Goal: Task Accomplishment & Management: Manage account settings

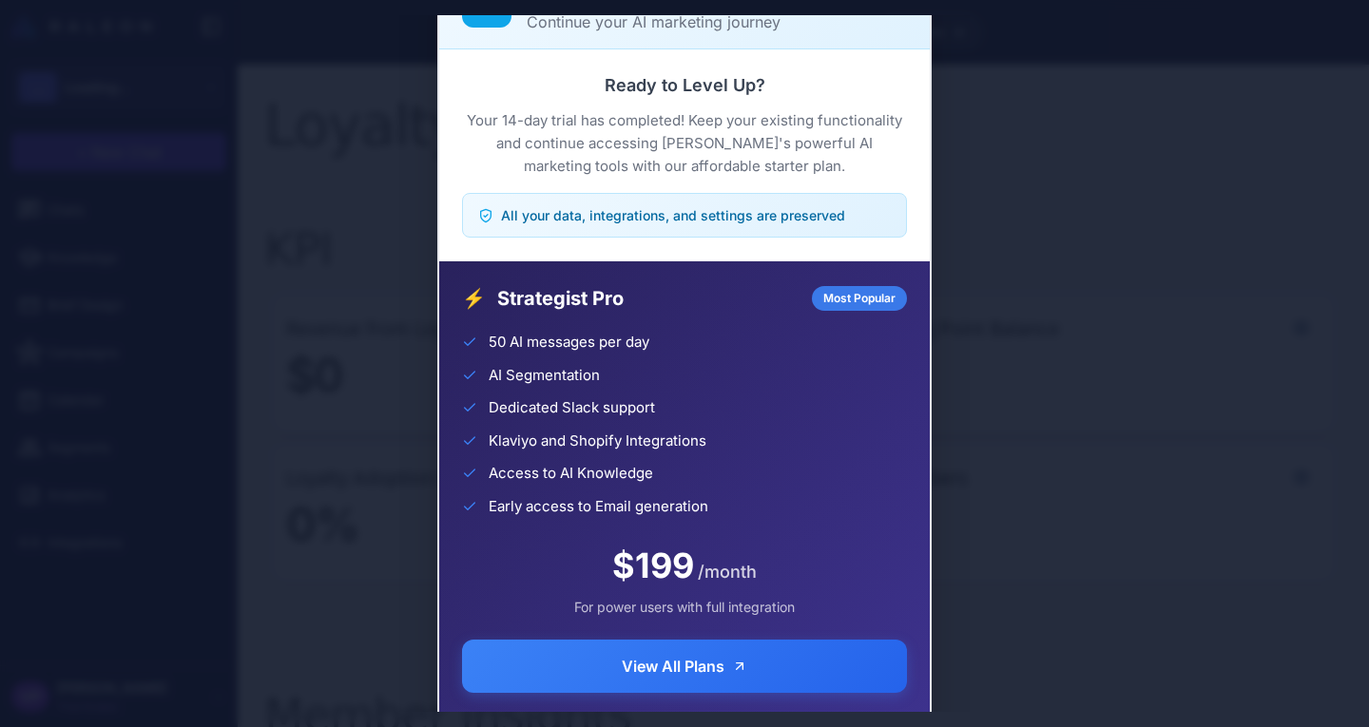
click at [186, 154] on div "Trial Complete Continue your AI marketing journey Ready to Level Up? Your 14-da…" at bounding box center [684, 363] width 1369 height 697
click at [1083, 163] on div "Trial Complete Continue your AI marketing journey Ready to Level Up? Your 14-da…" at bounding box center [684, 363] width 1369 height 697
click at [914, 65] on div "Ready to Level Up? Your 14-day trial has completed! Keep your existing function…" at bounding box center [684, 155] width 491 height 212
click at [913, 3] on div at bounding box center [684, 363] width 1369 height 727
click at [934, 4] on div at bounding box center [684, 363] width 1369 height 727
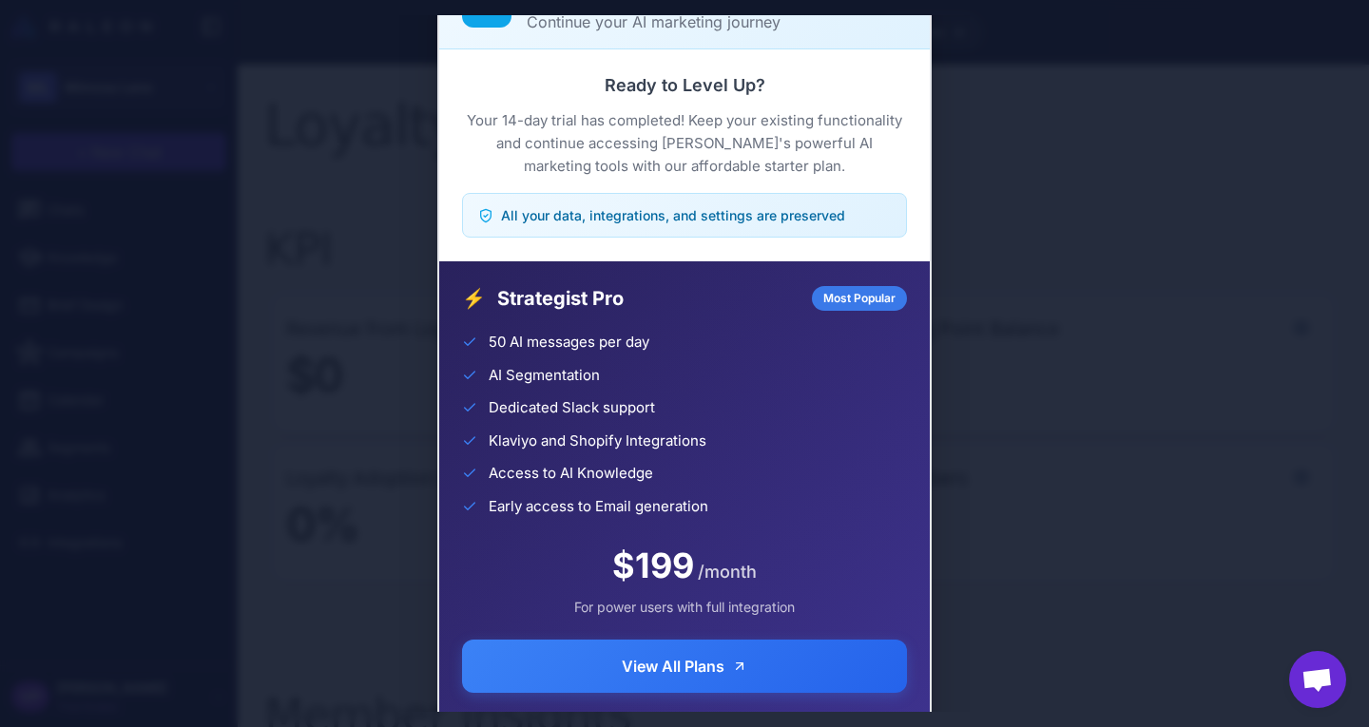
click at [989, 29] on div "Trial Complete Continue your AI marketing journey Ready to Level Up? Your 14-da…" at bounding box center [684, 363] width 1369 height 697
click at [86, 323] on div "Trial Complete Continue your AI marketing journey Ready to Level Up? Your 14-da…" at bounding box center [684, 363] width 1369 height 697
click at [226, 384] on div "Trial Complete Continue your AI marketing journey Ready to Level Up? Your 14-da…" at bounding box center [684, 363] width 1369 height 697
click at [1054, 540] on div "Trial Complete Continue your AI marketing journey Ready to Level Up? Your 14-da…" at bounding box center [684, 363] width 1369 height 697
click at [1051, 639] on div "Trial Complete Continue your AI marketing journey Ready to Level Up? Your 14-da…" at bounding box center [684, 363] width 1369 height 697
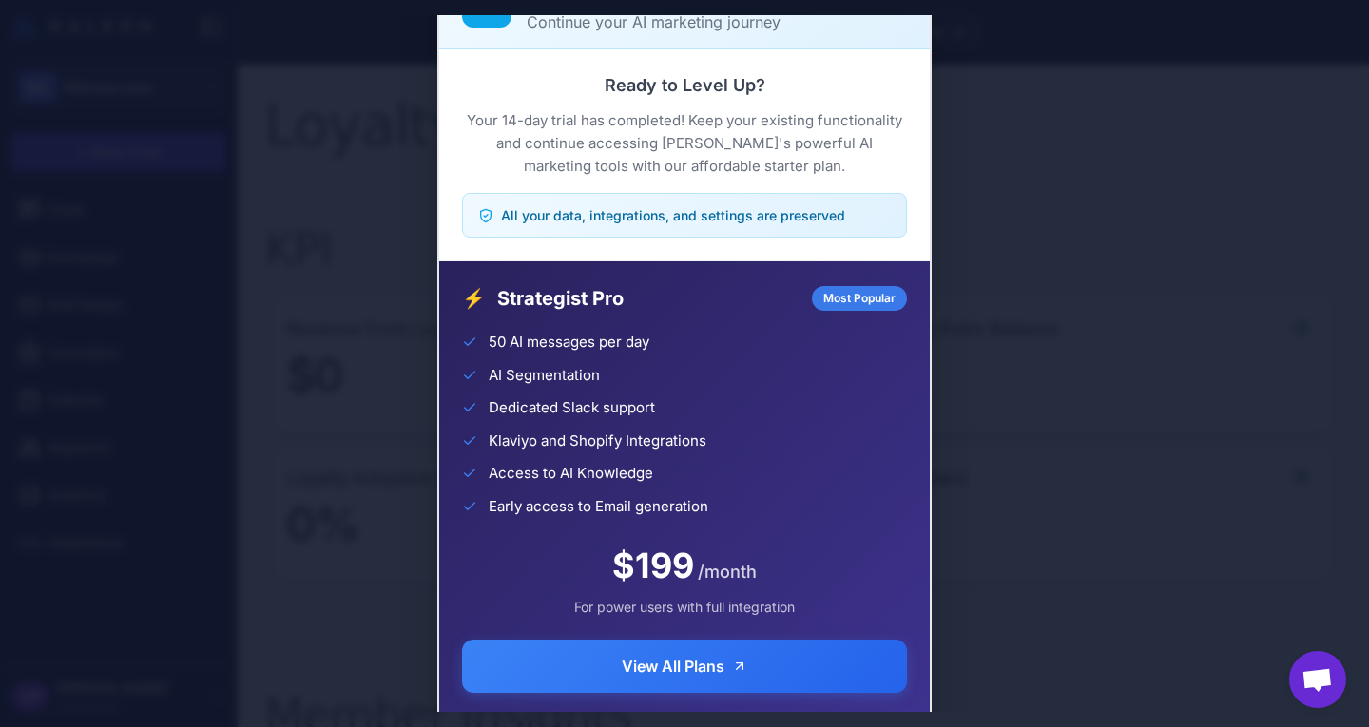
click at [1051, 639] on div "Trial Complete Continue your AI marketing journey Ready to Level Up? Your 14-da…" at bounding box center [684, 363] width 1369 height 697
click at [378, 105] on div "Trial Complete Continue your AI marketing journey Ready to Level Up? Your 14-da…" at bounding box center [684, 363] width 1369 height 697
click at [380, 189] on div "Trial Complete Continue your AI marketing journey Ready to Level Up? Your 14-da…" at bounding box center [684, 363] width 1369 height 697
click at [1051, 261] on div "Trial Complete Continue your AI marketing journey Ready to Level Up? Your 14-da…" at bounding box center [684, 363] width 1369 height 697
